Goal: Find contact information: Obtain details needed to contact an individual or organization

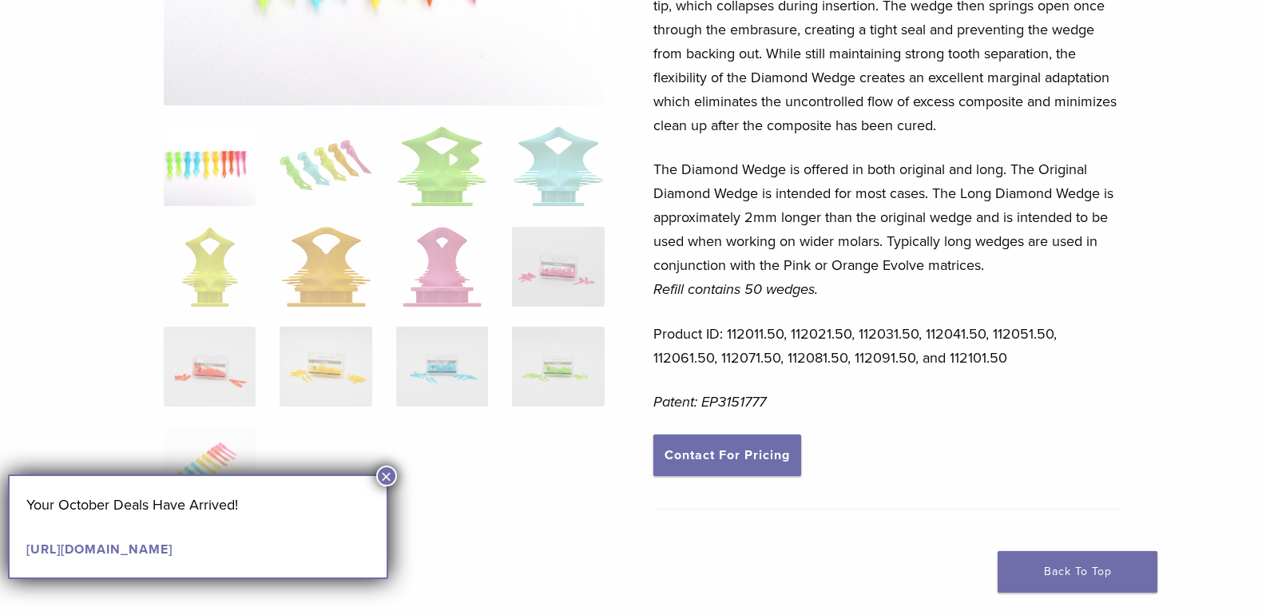
scroll to position [320, 0]
click at [747, 466] on link "Contact For Pricing" at bounding box center [727, 456] width 148 height 42
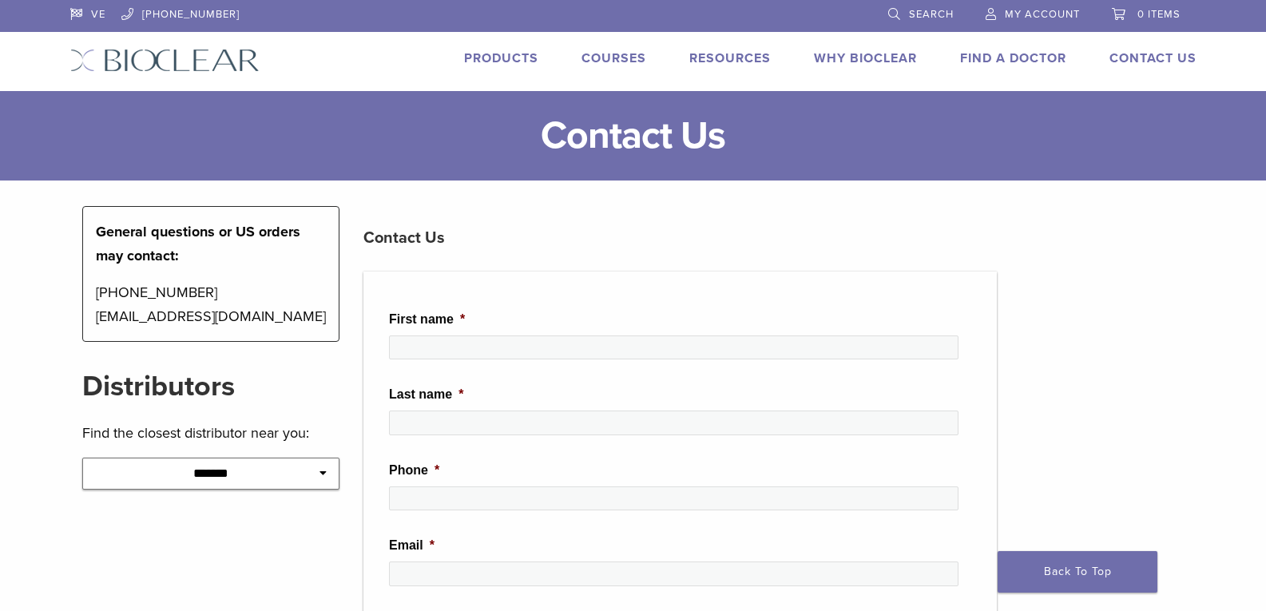
click at [517, 53] on link "Products" at bounding box center [501, 58] width 74 height 16
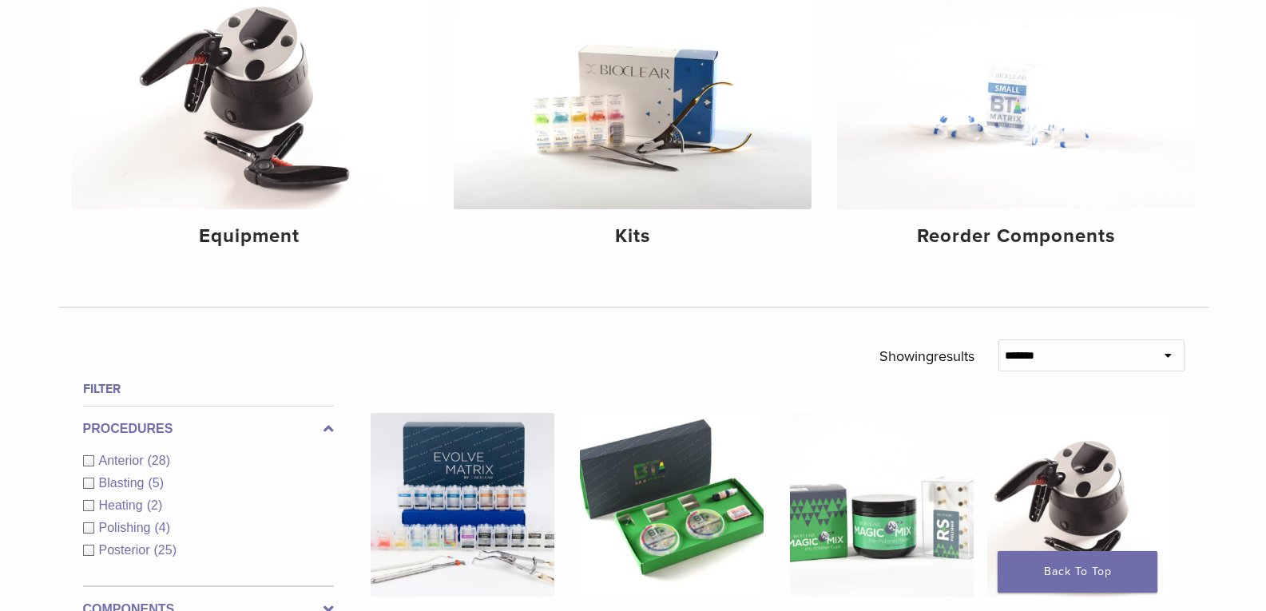
scroll to position [479, 0]
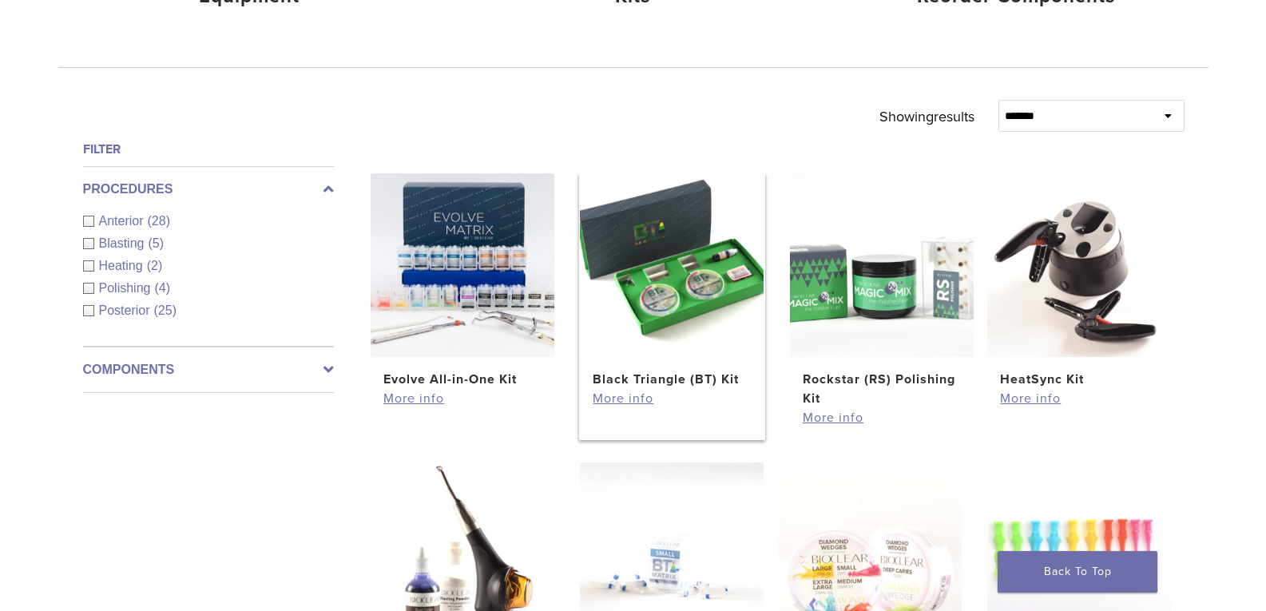
click at [633, 306] on img at bounding box center [672, 265] width 184 height 184
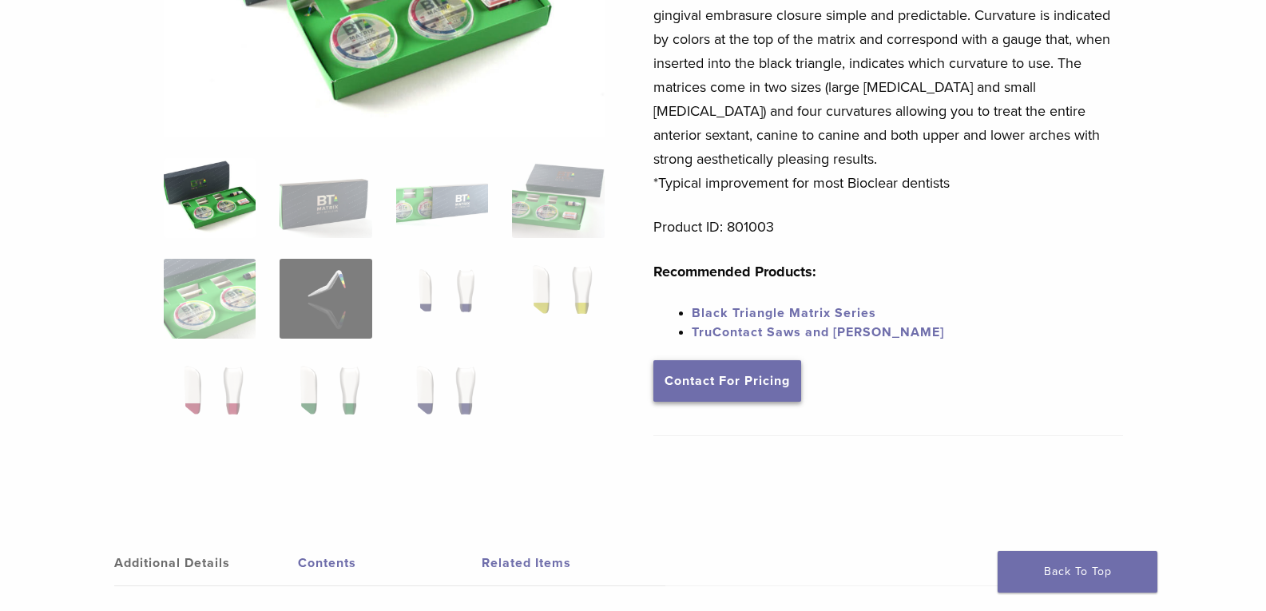
scroll to position [320, 0]
click at [733, 376] on link "Contact For Pricing" at bounding box center [727, 381] width 148 height 42
